Goal: Task Accomplishment & Management: Complete application form

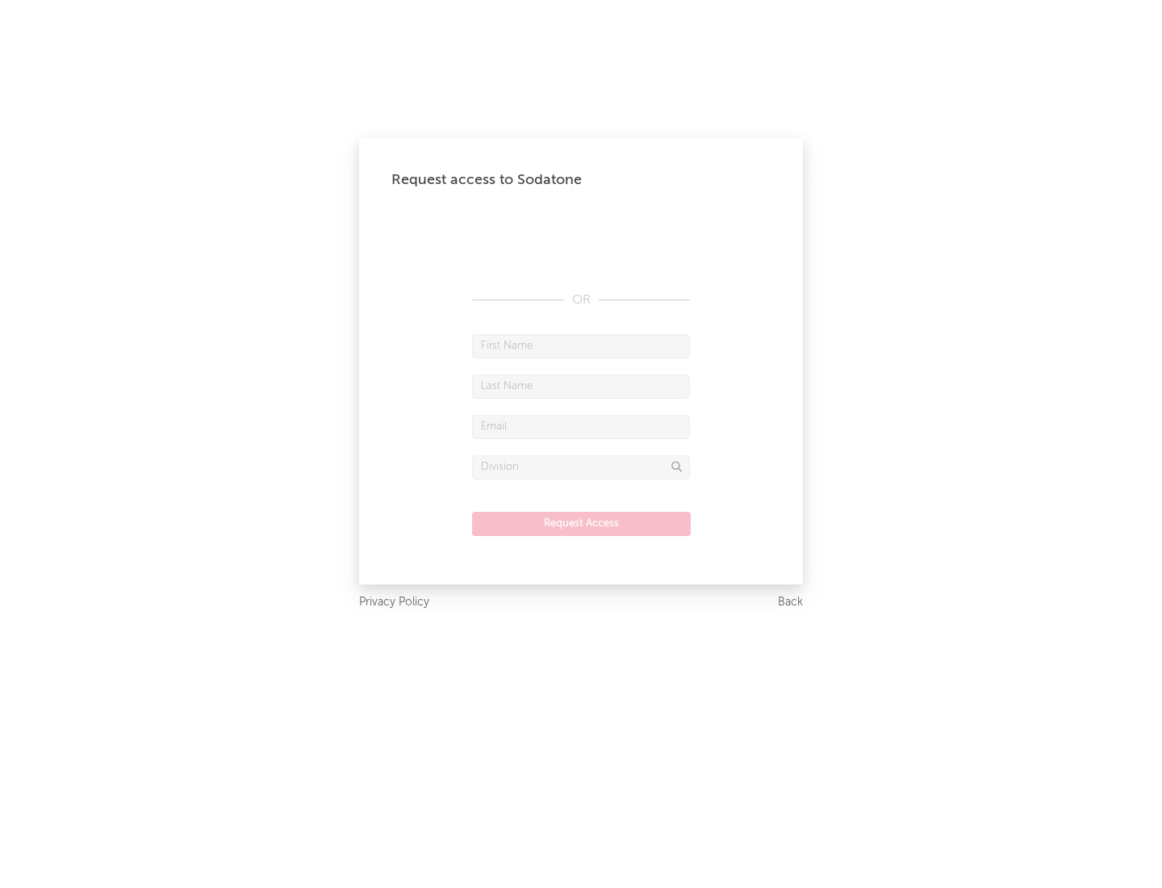
click at [581, 345] on input "text" at bounding box center [581, 346] width 218 height 24
type input "[PERSON_NAME]"
click at [581, 386] on input "text" at bounding box center [581, 386] width 218 height 24
type input "[PERSON_NAME]"
click at [581, 426] on input "text" at bounding box center [581, 427] width 218 height 24
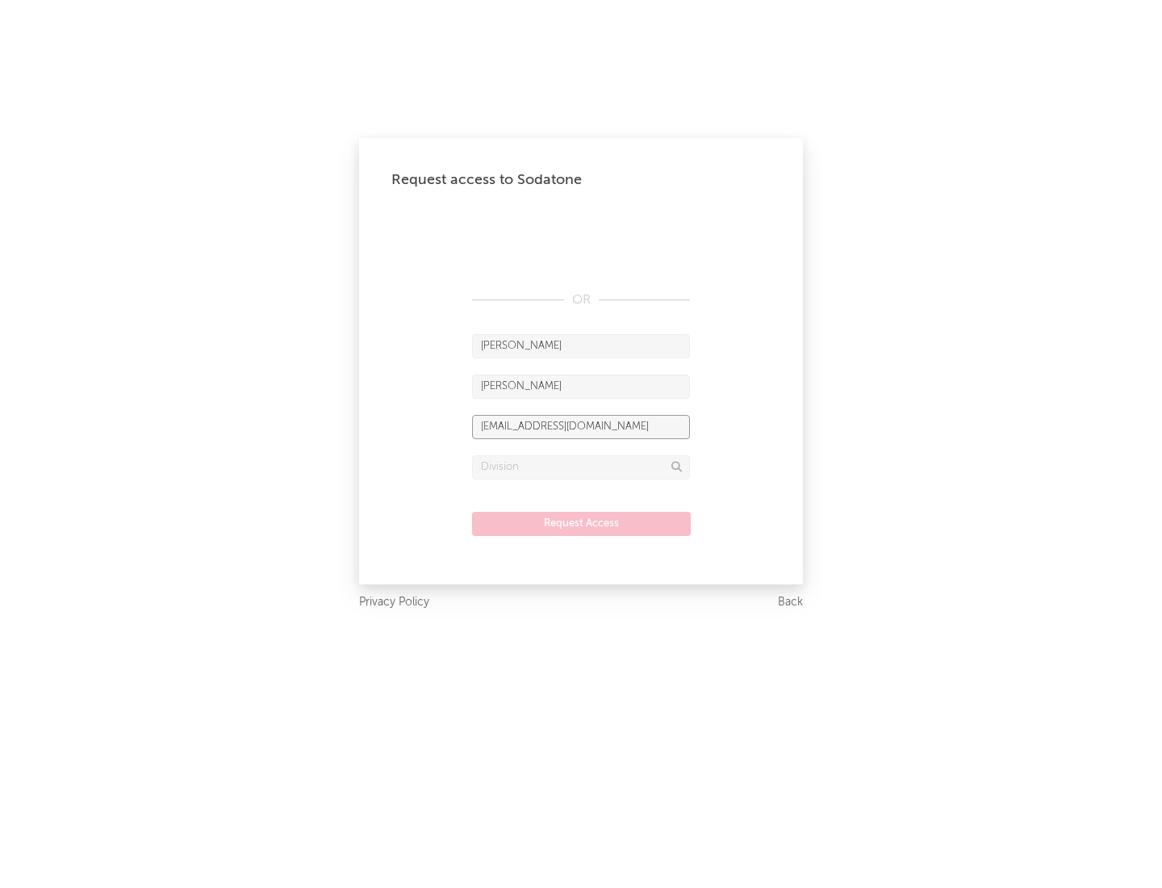
type input "[EMAIL_ADDRESS][DOMAIN_NAME]"
click at [581, 466] on input "text" at bounding box center [581, 467] width 218 height 24
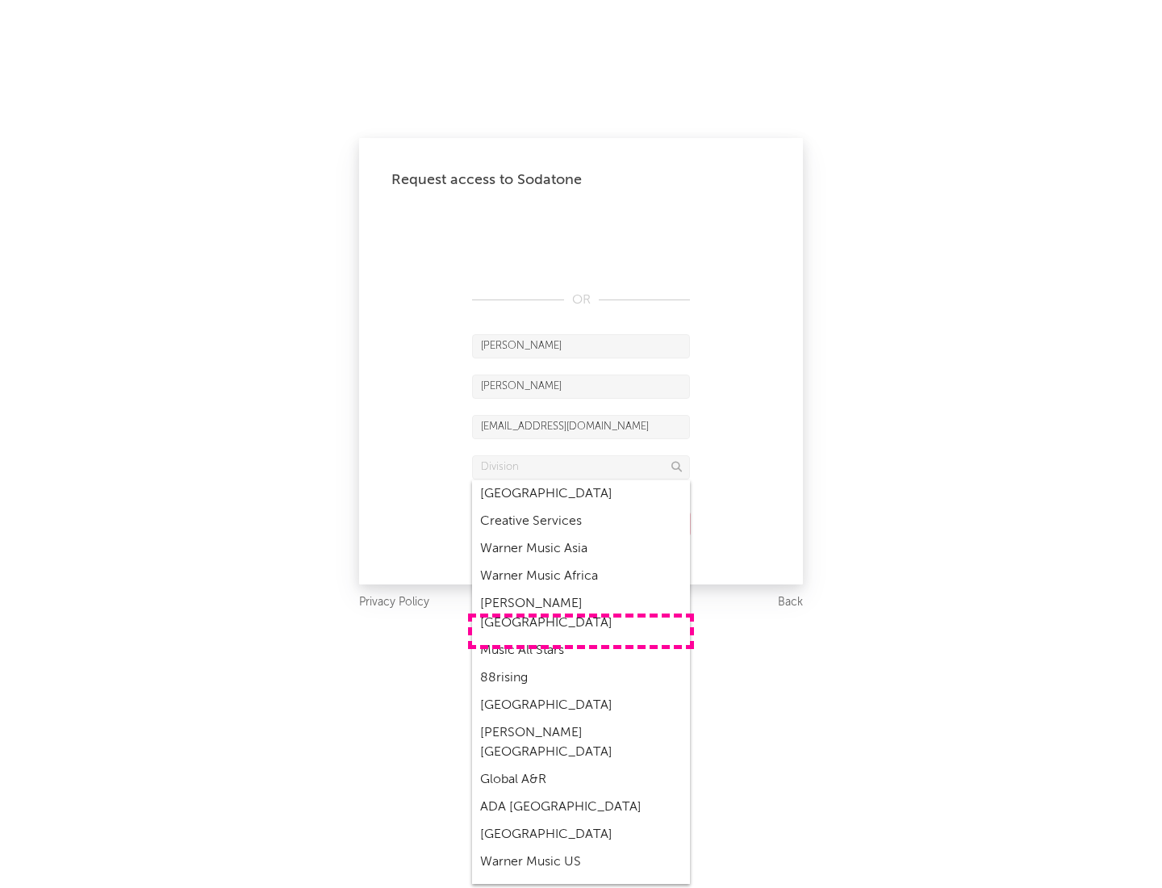
click at [581, 637] on div "Music All Stars" at bounding box center [581, 650] width 218 height 27
type input "Music All Stars"
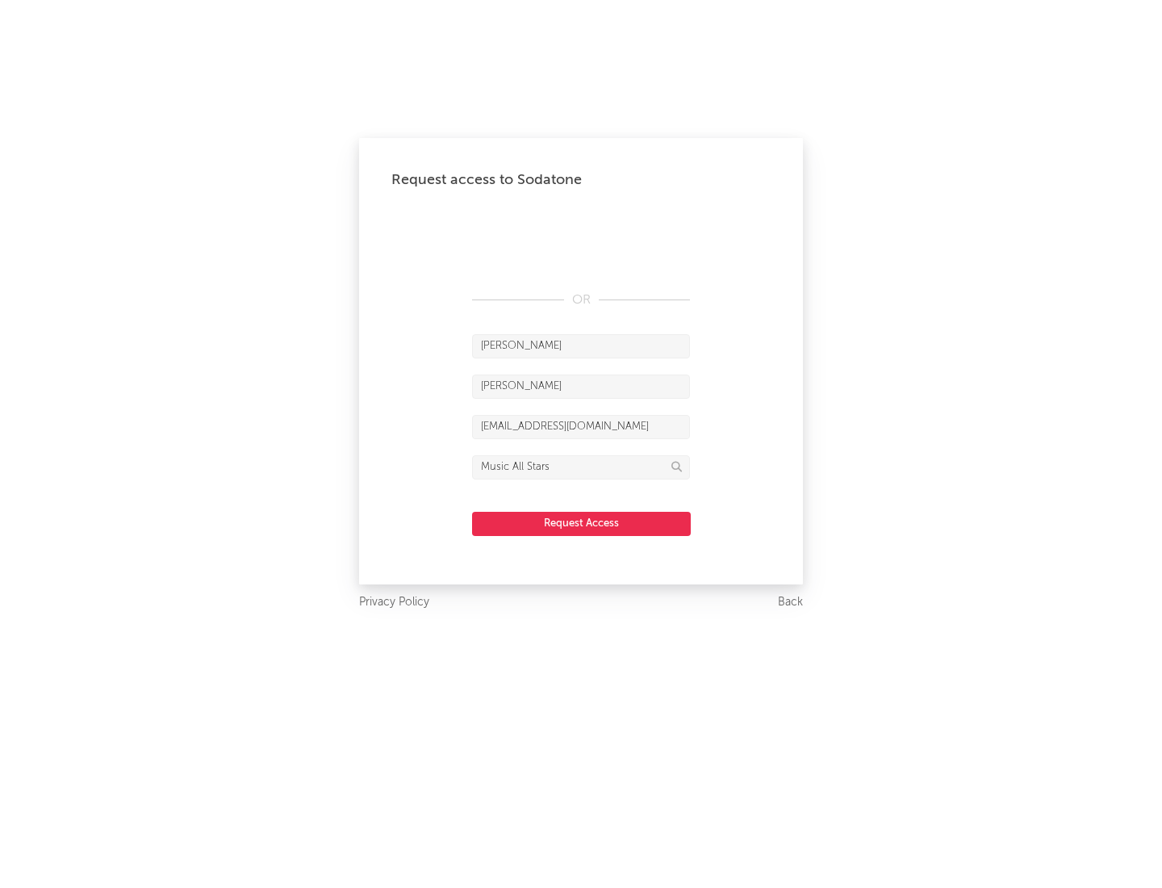
click at [581, 523] on button "Request Access" at bounding box center [581, 524] width 219 height 24
